Goal: Information Seeking & Learning: Understand process/instructions

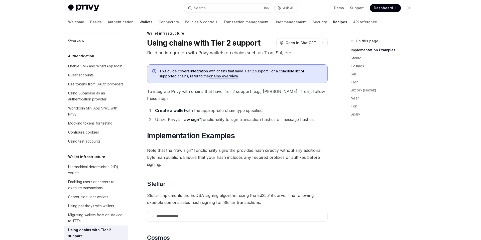
click at [128, 23] on div "Welcome Basics Authentication Wallets Connectors Policies & controls Transactio…" at bounding box center [222, 22] width 309 height 12
click at [139, 22] on link "Wallets" at bounding box center [145, 22] width 13 height 12
type textarea "*"
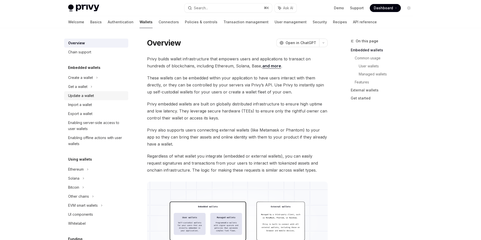
click at [88, 96] on div "Update a wallet" at bounding box center [81, 96] width 26 height 6
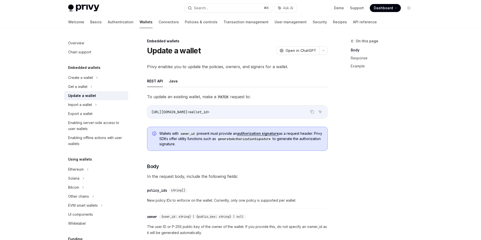
scroll to position [27, 0]
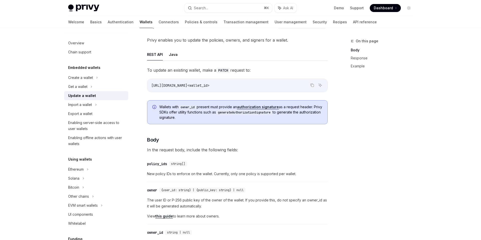
click at [235, 113] on code "generateAuthorizationSignature" at bounding box center [244, 112] width 57 height 5
click at [234, 113] on code "generateAuthorizationSignature" at bounding box center [244, 112] width 57 height 5
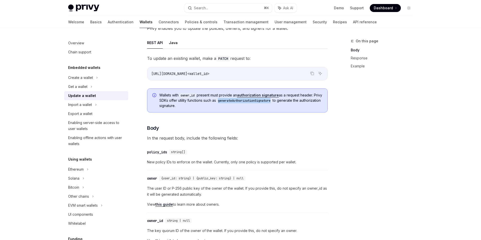
scroll to position [0, 0]
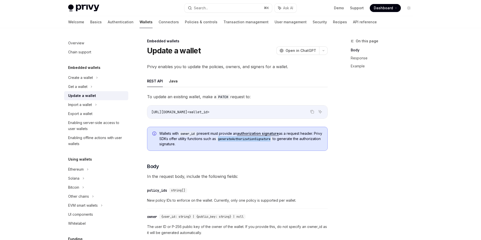
click at [258, 134] on link "authorization signature" at bounding box center [258, 133] width 42 height 5
type textarea "*"
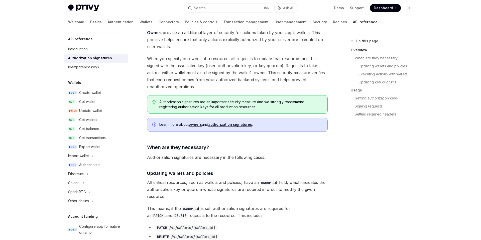
scroll to position [54, 0]
click at [215, 104] on span "Authorization signatures are an important security measure and we strongly reco…" at bounding box center [240, 105] width 163 height 10
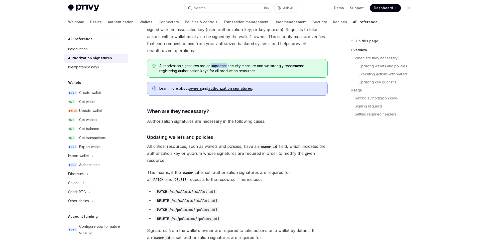
scroll to position [91, 0]
